Goal: Find contact information: Find contact information

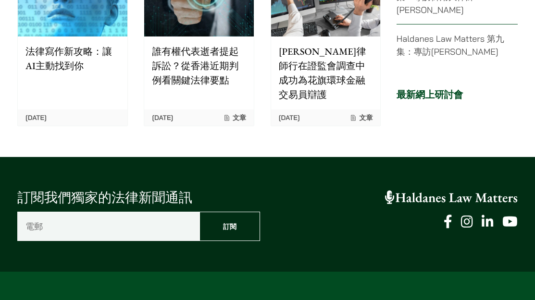
scroll to position [2429, 0]
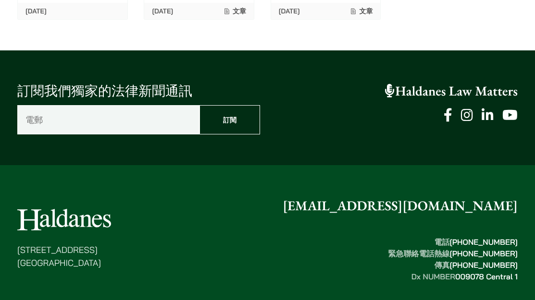
drag, startPoint x: 116, startPoint y: 130, endPoint x: 0, endPoint y: 130, distance: 115.3
click at [0, 196] on div "香港中環都爹利街十一號 律敦治大廈七樓 enquiries@haldanes.com 電話  (852) 2868 1234 緊急聯絡電話熱線  (852) …" at bounding box center [267, 289] width 535 height 186
click at [65, 243] on p "香港中環都爹利街十一號 律敦治大廈七樓" at bounding box center [64, 256] width 94 height 26
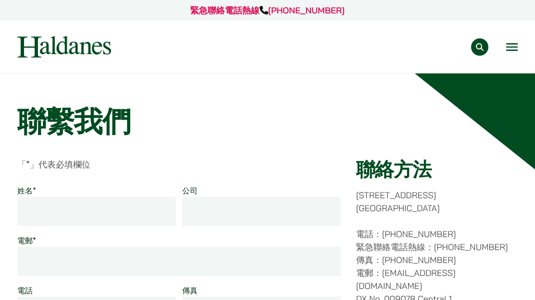
click at [520, 44] on div "專業範疇 反壟斷和競爭法 民事訴訟及爭議解決 公司及商業業務 刑事辯護 欺詐、資產追踪和追討 知識產權 婚姻及家事法 傳媒、娛樂及體育事務 私人客戶 物業及物…" at bounding box center [267, 47] width 516 height 22
click at [512, 48] on button "Open menu" at bounding box center [512, 47] width 12 height 8
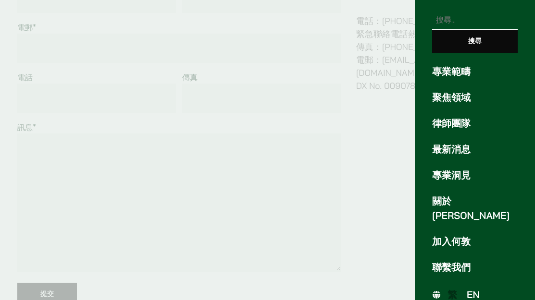
scroll to position [240, 0]
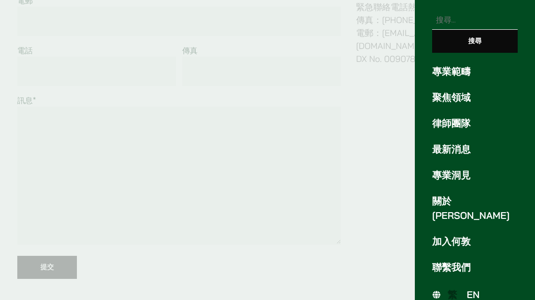
click at [473, 289] on span "EN" at bounding box center [472, 295] width 13 height 12
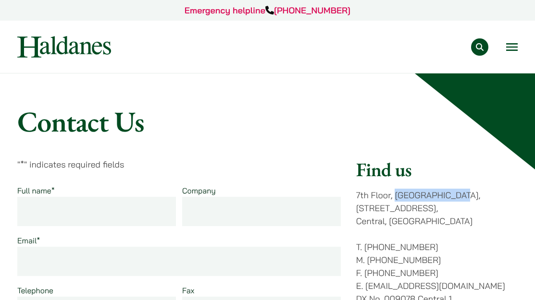
drag, startPoint x: 395, startPoint y: 194, endPoint x: 460, endPoint y: 194, distance: 64.8
click at [460, 194] on p "7th Floor, Ruttonjee House, 11 Duddell Street, Central, Hong Kong" at bounding box center [436, 208] width 161 height 39
copy p "Ruttonjee House"
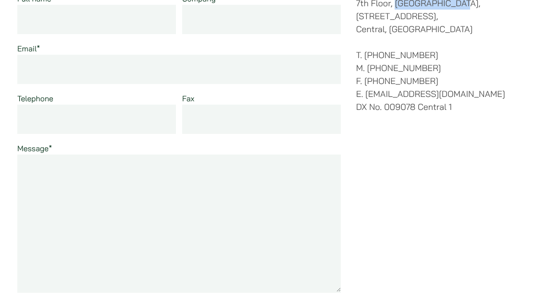
scroll to position [48, 0]
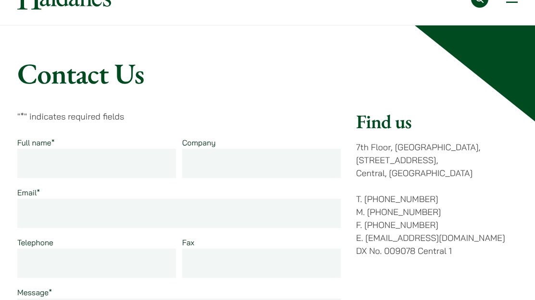
click at [450, 188] on div "Find us 7th Floor, Ruttonjee House, 11 Duddell Street, Central, Hong Kong T. (8…" at bounding box center [436, 297] width 161 height 374
click at [474, 147] on p "7th Floor, Ruttonjee House, 11 Duddell Street, Central, Hong Kong" at bounding box center [436, 160] width 161 height 39
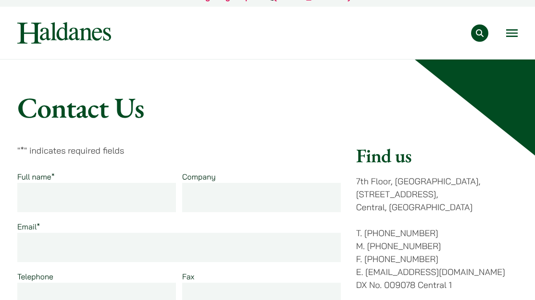
scroll to position [0, 0]
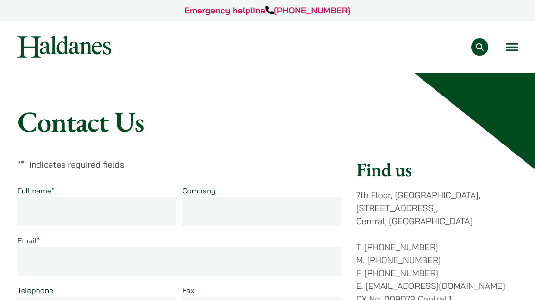
click at [513, 48] on button "Open menu" at bounding box center [512, 47] width 12 height 8
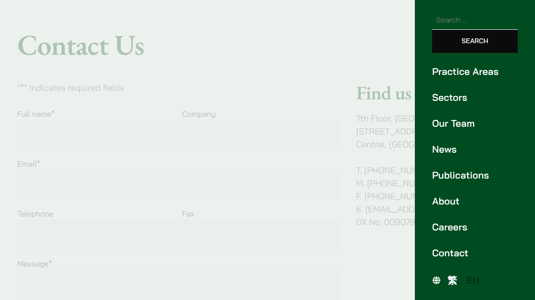
scroll to position [96, 0]
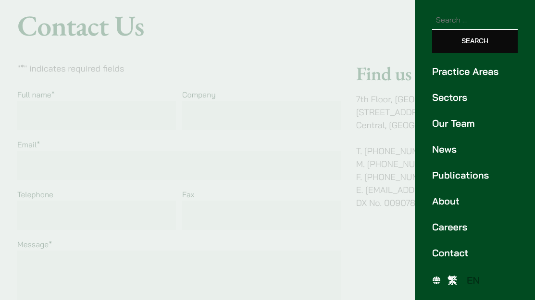
click at [453, 279] on span "繁" at bounding box center [452, 280] width 10 height 12
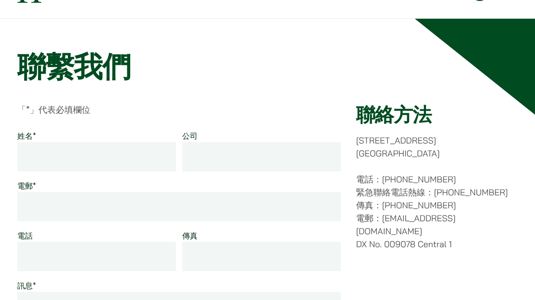
scroll to position [48, 0]
